Goal: Information Seeking & Learning: Learn about a topic

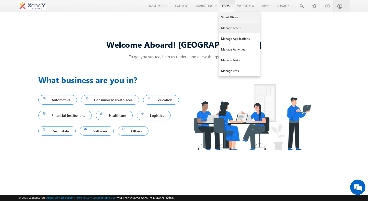
click at [224, 26] on link "Manage Leads" at bounding box center [239, 28] width 41 height 11
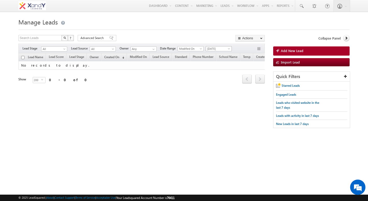
click at [208, 50] on span "Today" at bounding box center [218, 48] width 24 height 5
click at [208, 56] on link "All Time" at bounding box center [220, 54] width 26 height 5
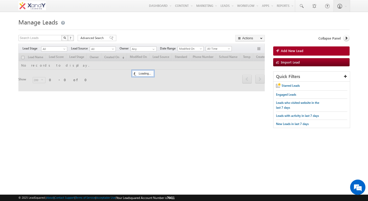
click at [192, 30] on div at bounding box center [183, 28] width 331 height 3
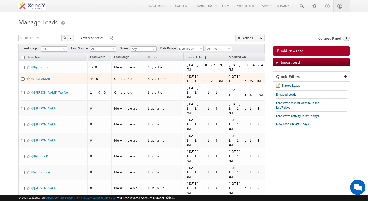
click at [93, 75] on td "406" at bounding box center [99, 79] width 24 height 12
click at [46, 78] on link "TEST AMAR" at bounding box center [42, 79] width 16 height 4
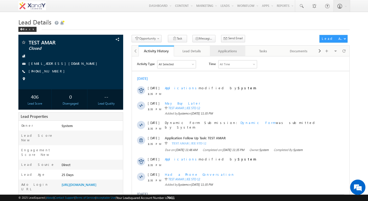
click at [232, 53] on div "Applications" at bounding box center [227, 51] width 27 height 6
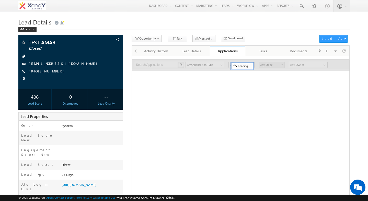
click at [189, 115] on div "Search Applications X 0 results found Any Application Type Applications Any App…" at bounding box center [240, 159] width 218 height 207
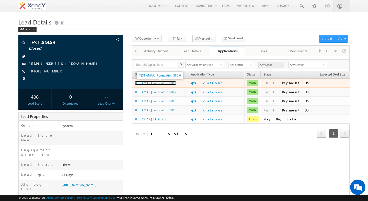
click at [153, 85] on link "TEST AMAR | Foundation STD 6" at bounding box center [156, 83] width 42 height 4
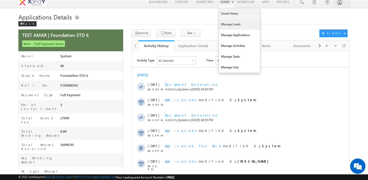
click at [229, 24] on link "Manage Leads" at bounding box center [239, 24] width 41 height 11
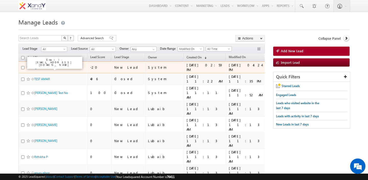
click at [46, 69] on link "Ignore test" at bounding box center [41, 67] width 14 height 4
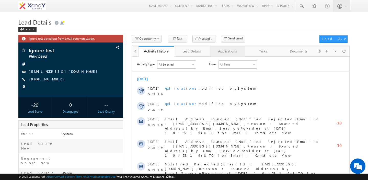
click at [233, 50] on div "Applications" at bounding box center [227, 51] width 27 height 6
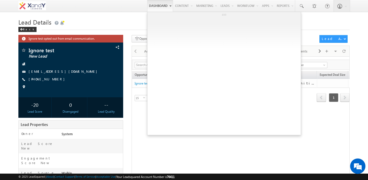
drag, startPoint x: 264, startPoint y: 28, endPoint x: 155, endPoint y: 0, distance: 111.8
click at [0, 0] on div "Menu Shweta Singh swatz zz.aq ua+3@ gmail .com X&Y learn" at bounding box center [184, 6] width 368 height 12
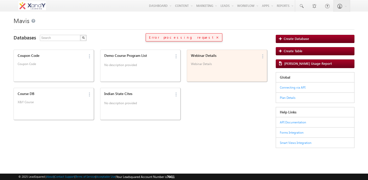
click at [204, 69] on p "Webinar Details" at bounding box center [224, 66] width 67 height 8
